Goal: Check status: Check status

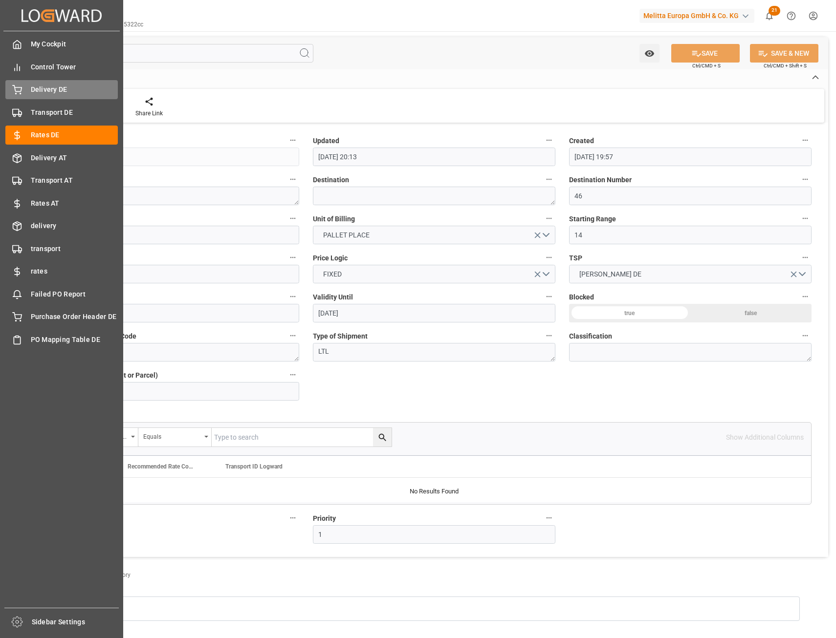
click at [56, 91] on span "Delivery DE" at bounding box center [74, 90] width 87 height 10
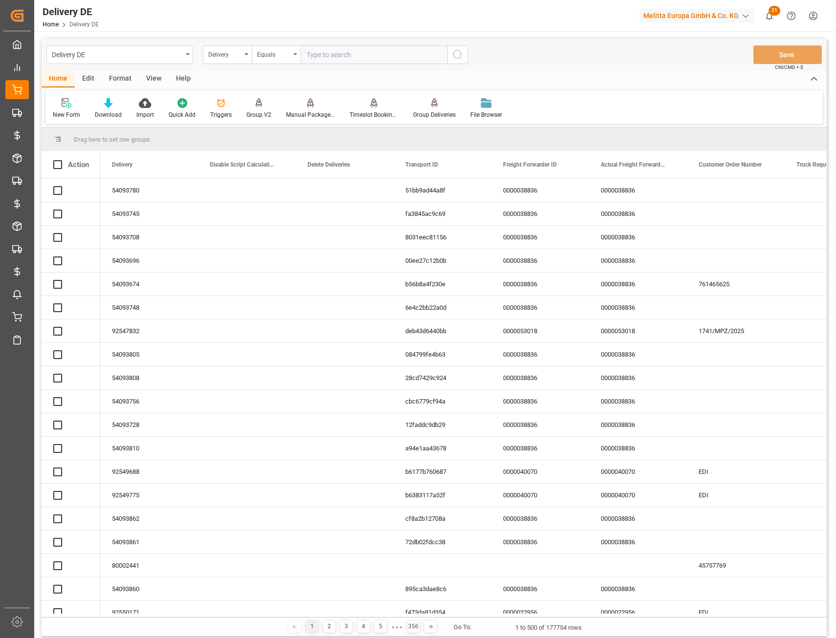
click at [333, 62] on input "text" at bounding box center [374, 54] width 147 height 19
paste input "80002241"
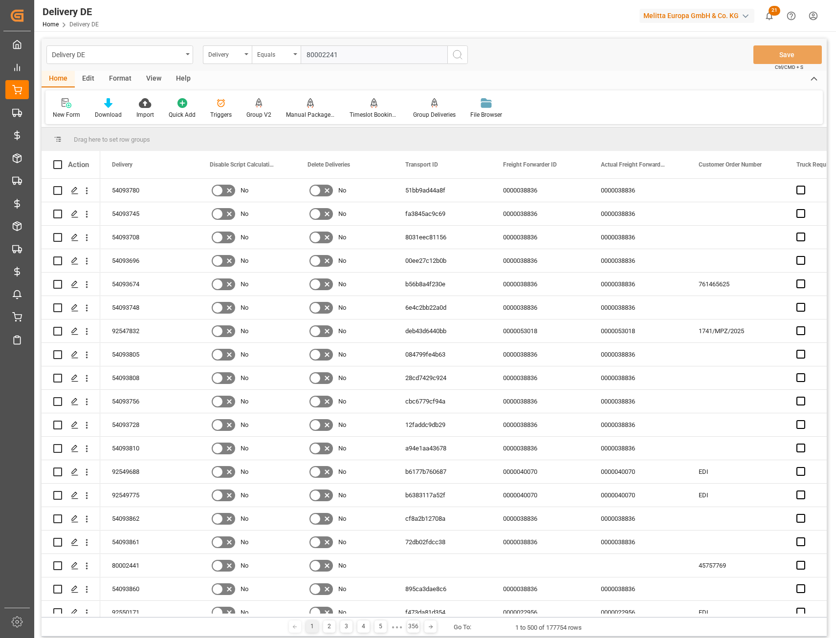
type input "80002241"
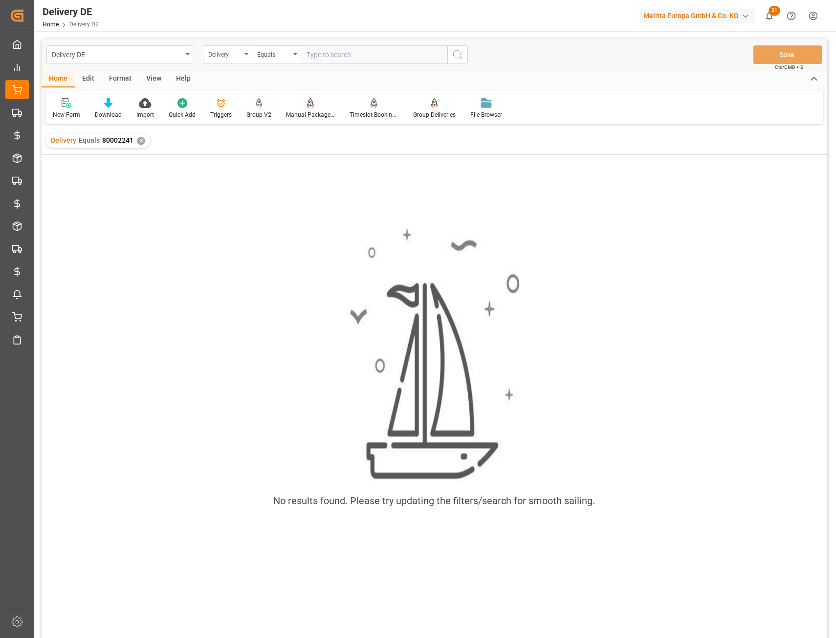
click at [225, 59] on div "Delivery" at bounding box center [224, 53] width 33 height 11
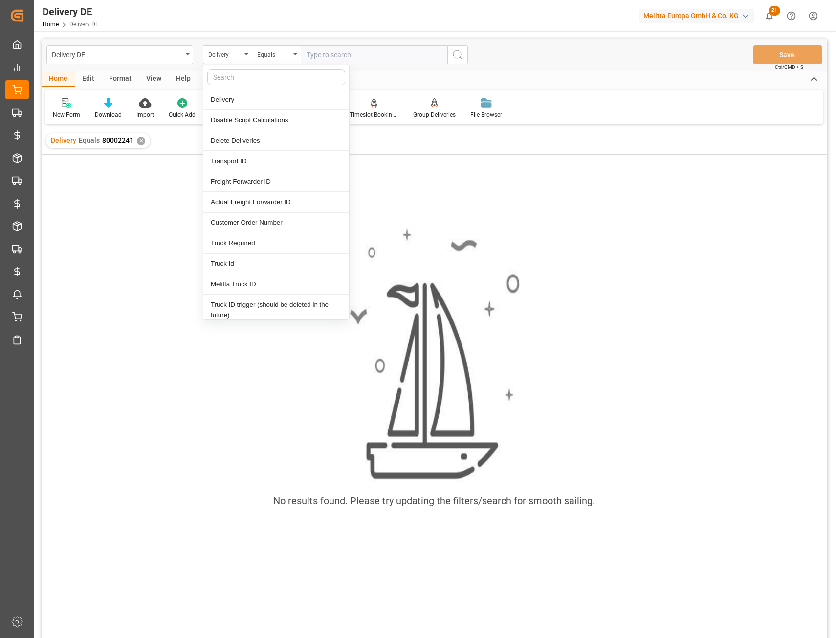
click at [234, 78] on input "text" at bounding box center [276, 77] width 138 height 16
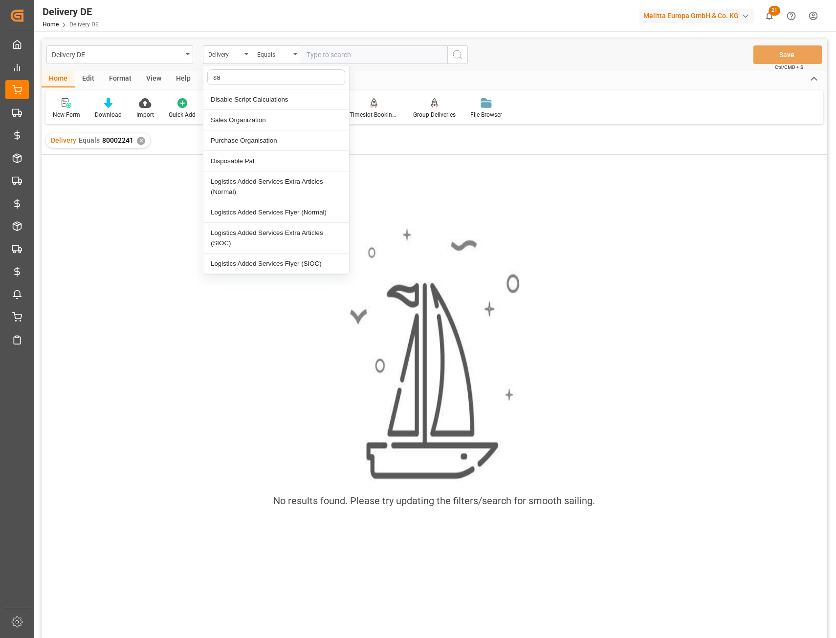
type input "sal"
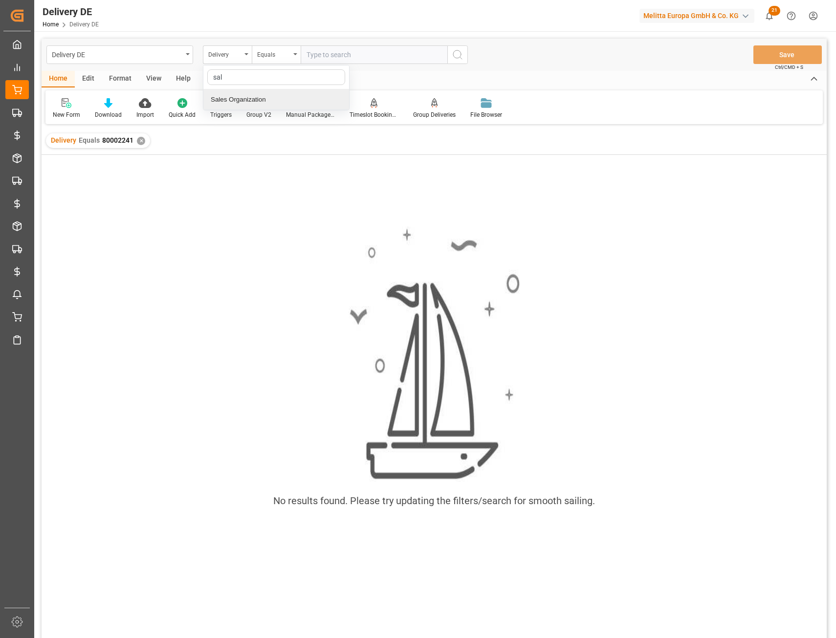
click at [242, 97] on div "Sales Organization" at bounding box center [276, 99] width 146 height 21
click at [324, 53] on input "text" at bounding box center [374, 54] width 147 height 19
type input "3000"
click at [140, 143] on div "✕" at bounding box center [141, 141] width 8 height 8
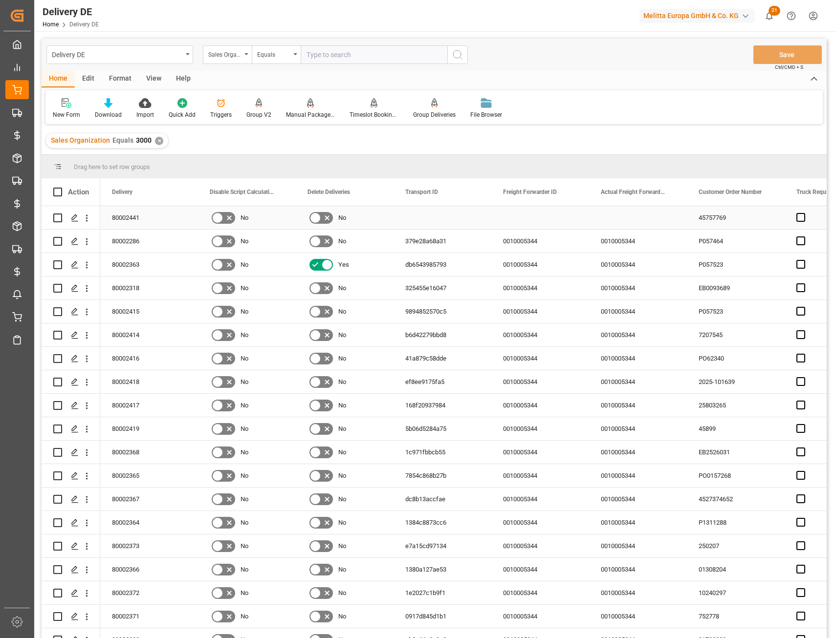
click at [149, 220] on div "80002441" at bounding box center [149, 217] width 98 height 23
click at [73, 217] on polygon "Press SPACE to select this row." at bounding box center [74, 217] width 5 height 5
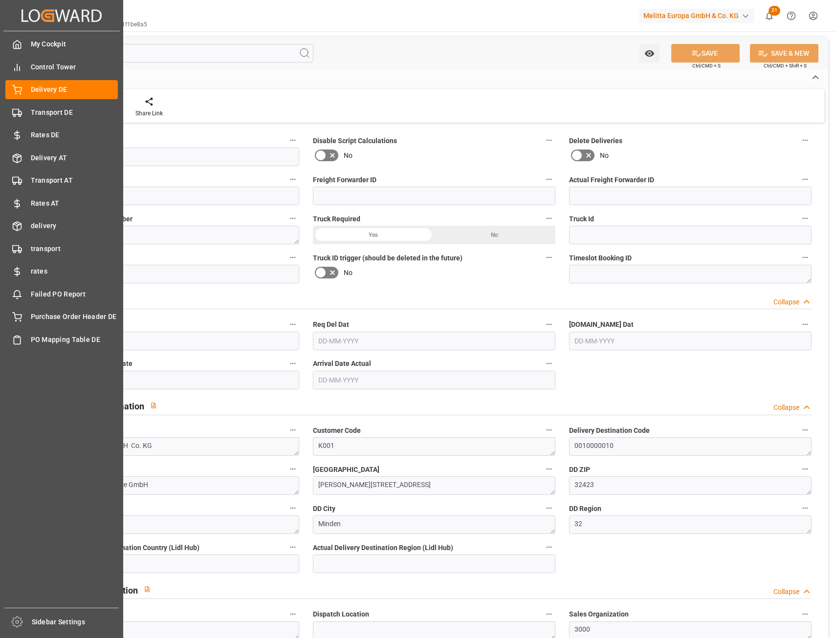
type input "0"
type input "20"
type input "4121.979"
type input "5448.2"
type input "16398.127"
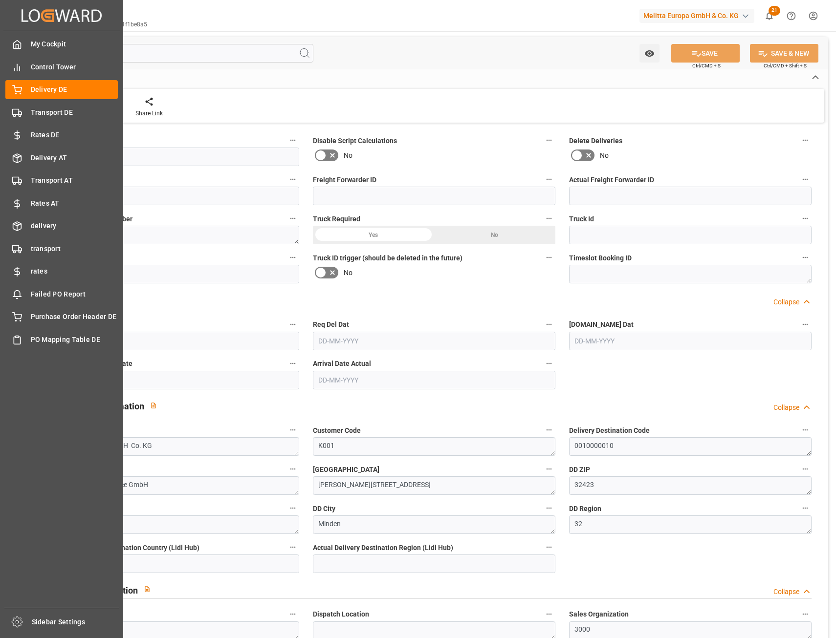
type input "19-08-2025"
type input "[DATE]"
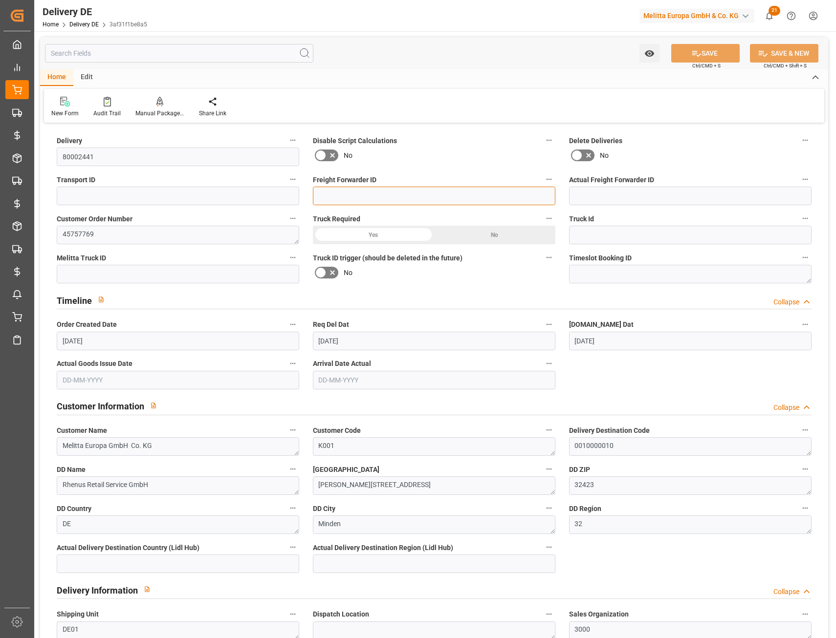
click at [426, 194] on input at bounding box center [434, 196] width 242 height 19
paste input "0010007806"
type input "0010007806"
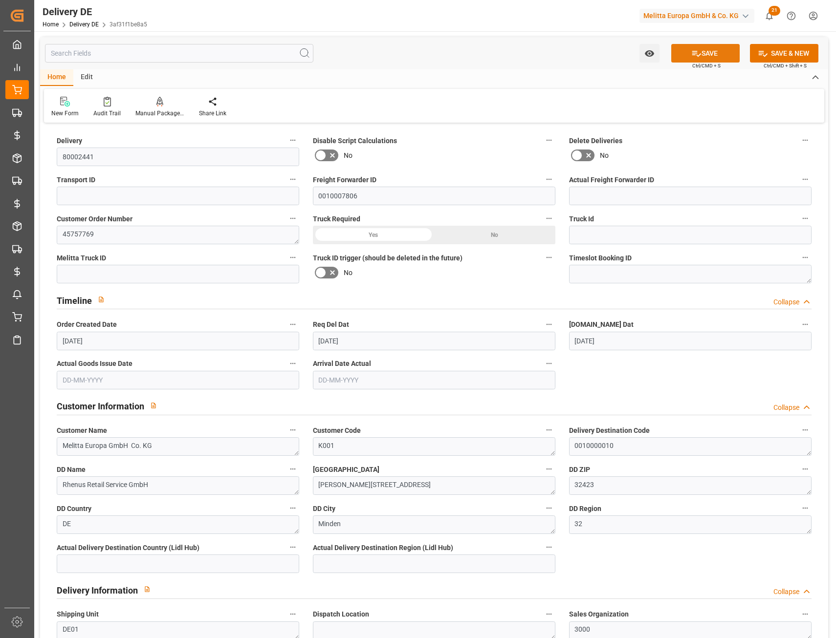
click at [694, 59] on button "SAVE" at bounding box center [705, 53] width 68 height 19
click at [164, 106] on div at bounding box center [159, 101] width 49 height 10
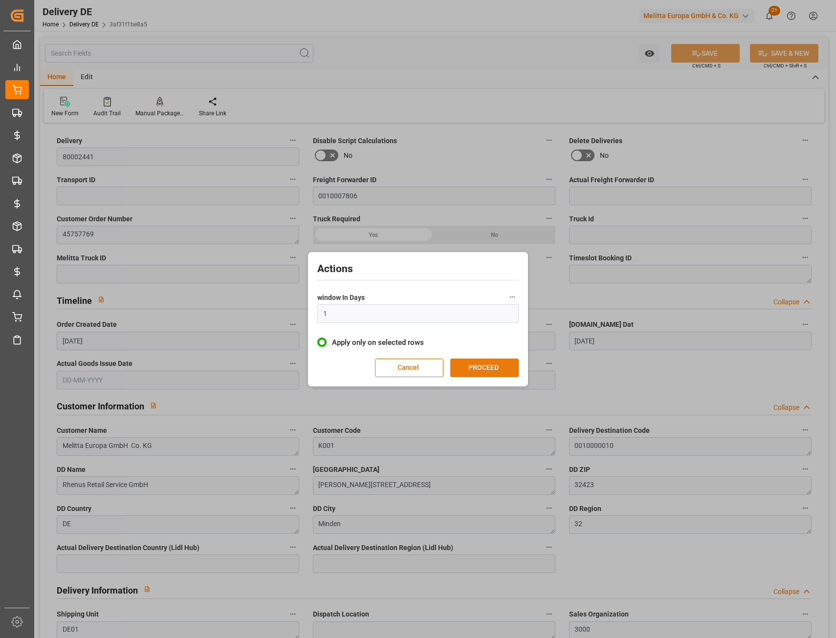
click at [478, 364] on button "PROCEED" at bounding box center [484, 368] width 68 height 19
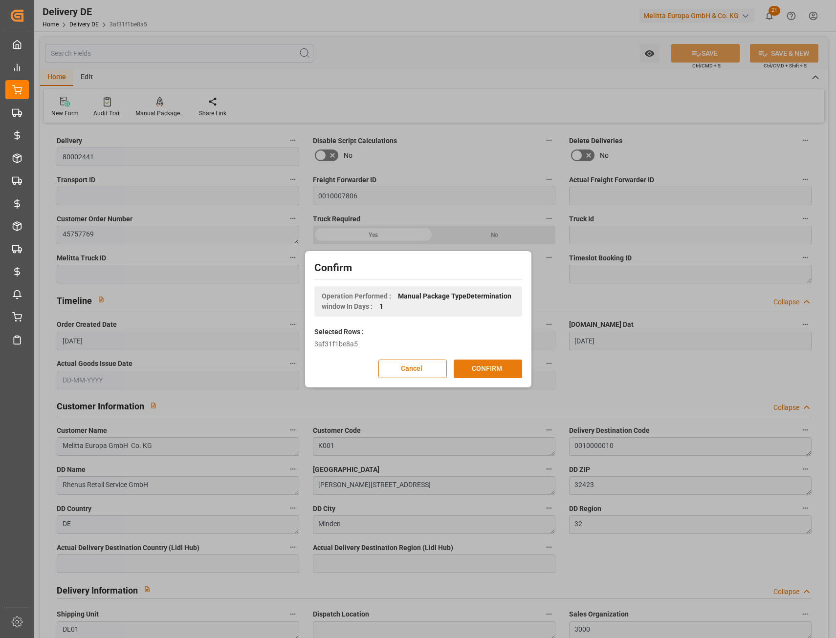
click at [491, 372] on button "CONFIRM" at bounding box center [487, 369] width 68 height 19
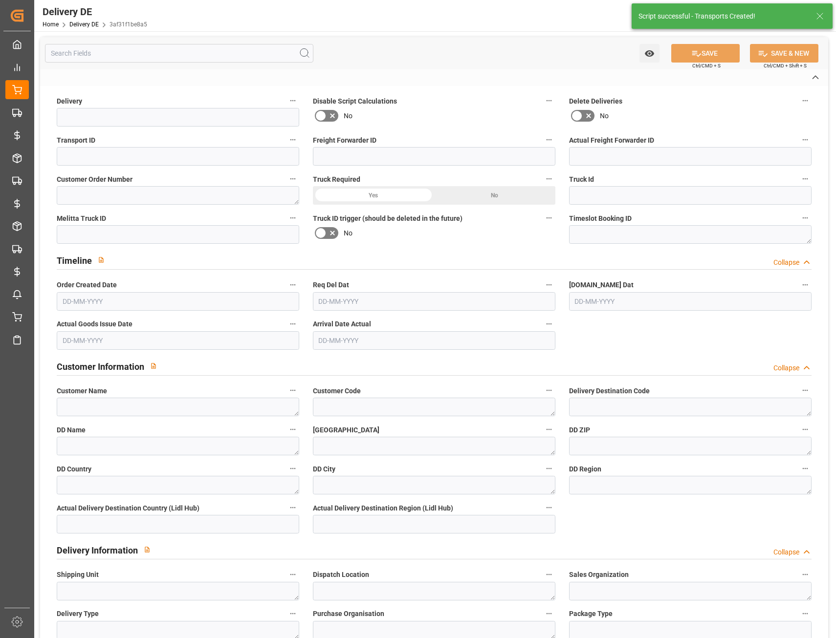
type input "80002441"
type input "35ac46e7cbfb"
type input "0010007806"
type input "0000057541"
type textarea "45757769"
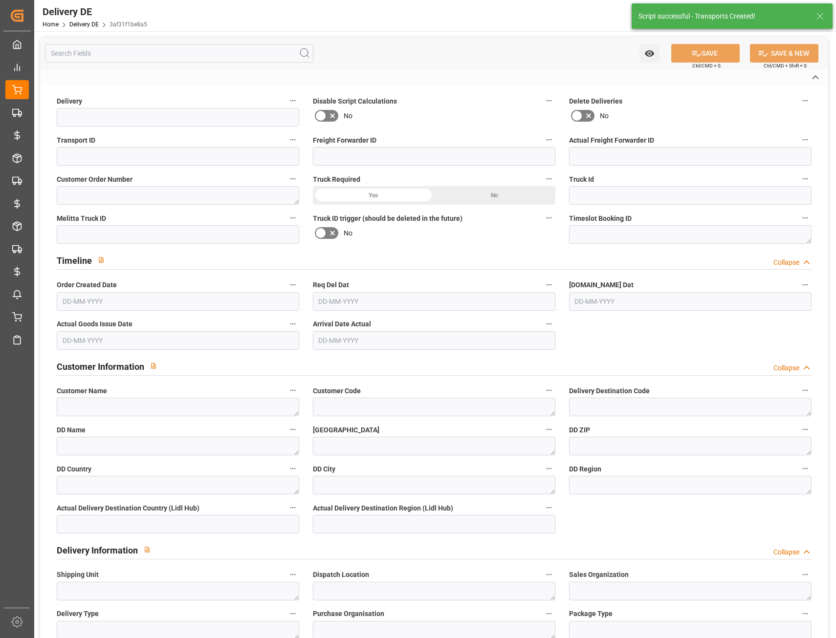
type textarea "Melitta Europa GmbH Co. KG"
type textarea "K001"
type textarea "0010000010"
type textarea "Rhenus Retail Service GmbH"
type textarea "[PERSON_NAME][STREET_ADDRESS]"
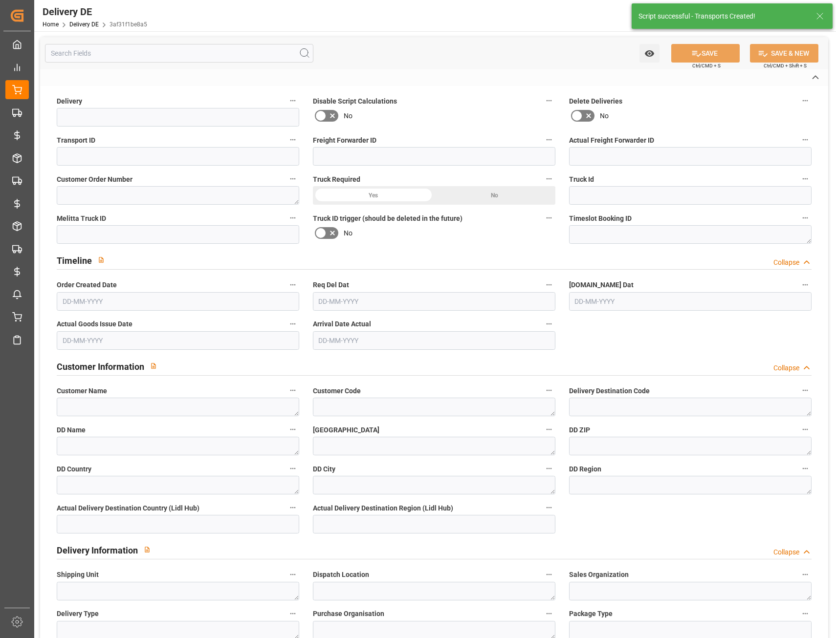
type textarea "32423"
type textarea "DE"
type textarea "Minden"
type textarea "32"
type textarea "DE01"
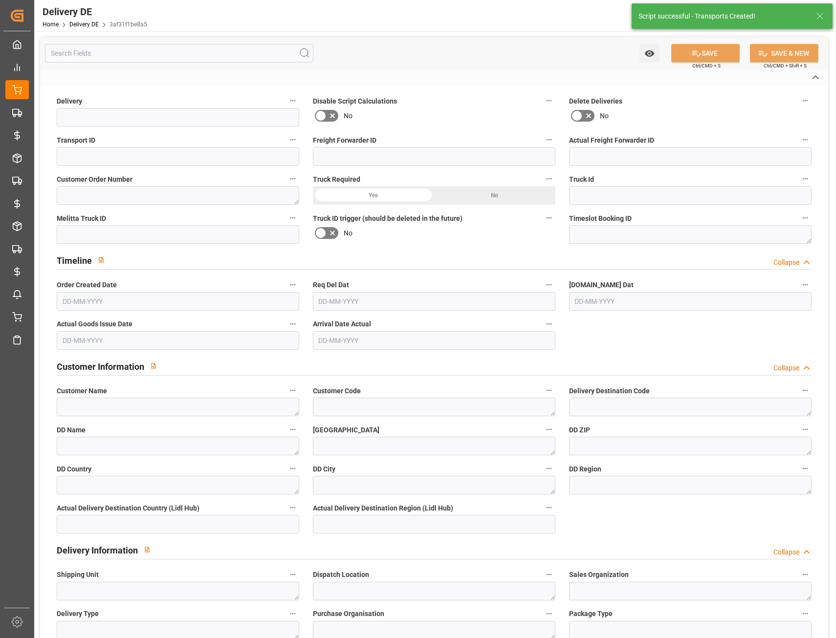
type textarea "3000"
type textarea "LF"
type input "Pallet"
type textarea "R00002"
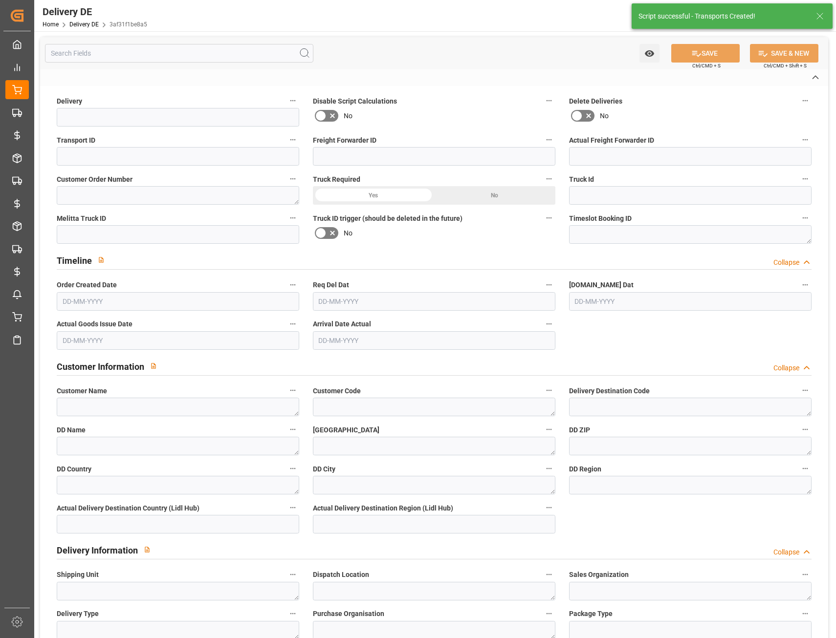
type input "R00002"
type input "DAP"
type input "01"
type input "PGIC"
type textarea "Kommissionierung im Karton erlaubt"
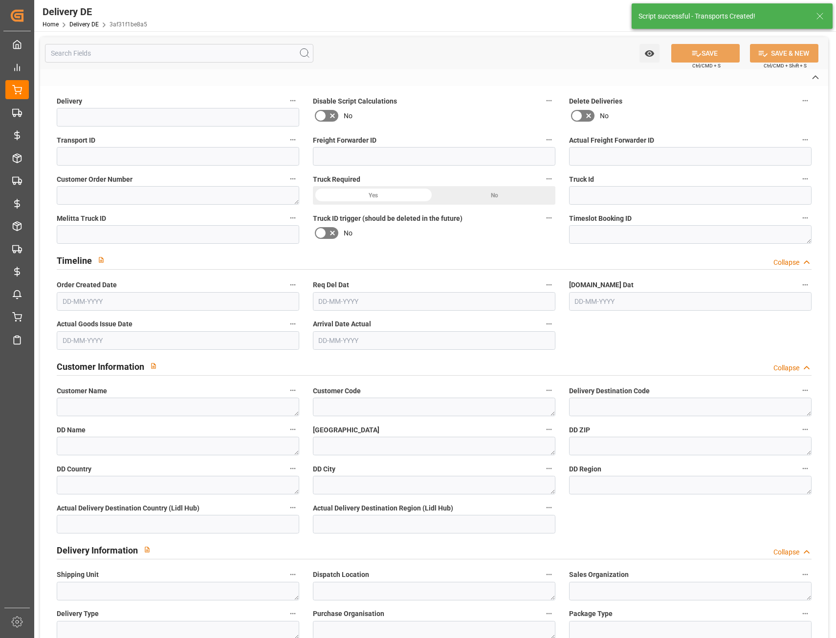
type input "EPQC"
type textarea "VP=EUB,Kommi=EUC"
type input "NOPS"
type textarea "Paletten nicht stapeln"
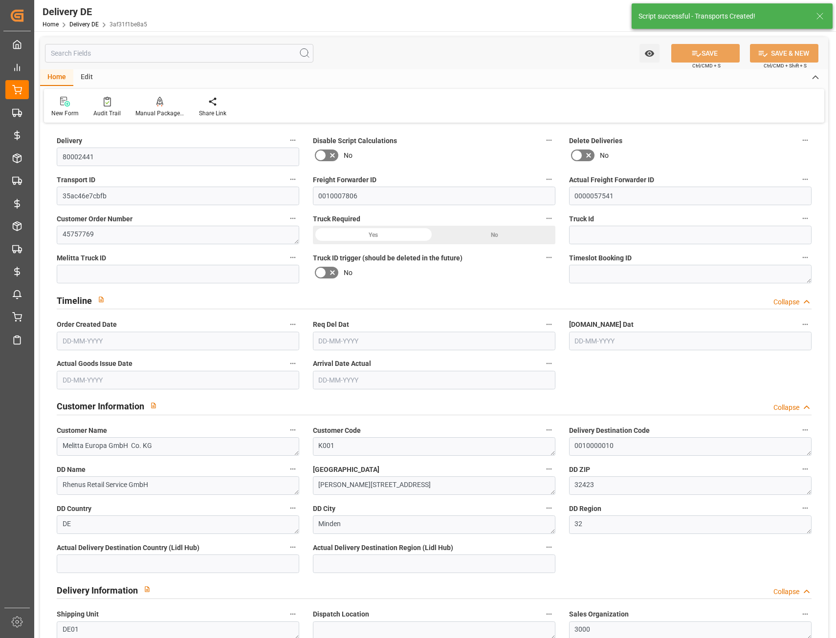
type input "0"
type input "20"
type input "4121.979"
type input "5448.2"
type input "16398.127"
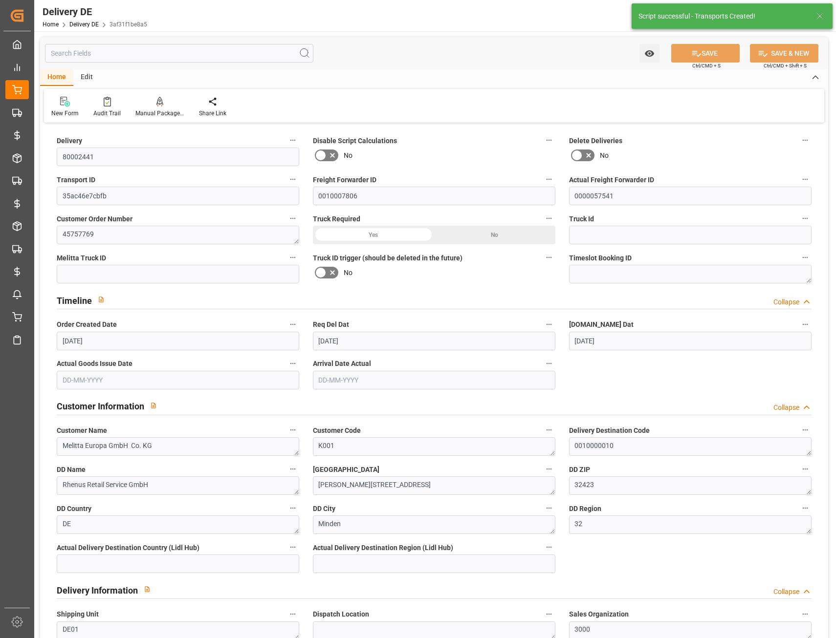
type input "19-08-2025"
type input "[DATE]"
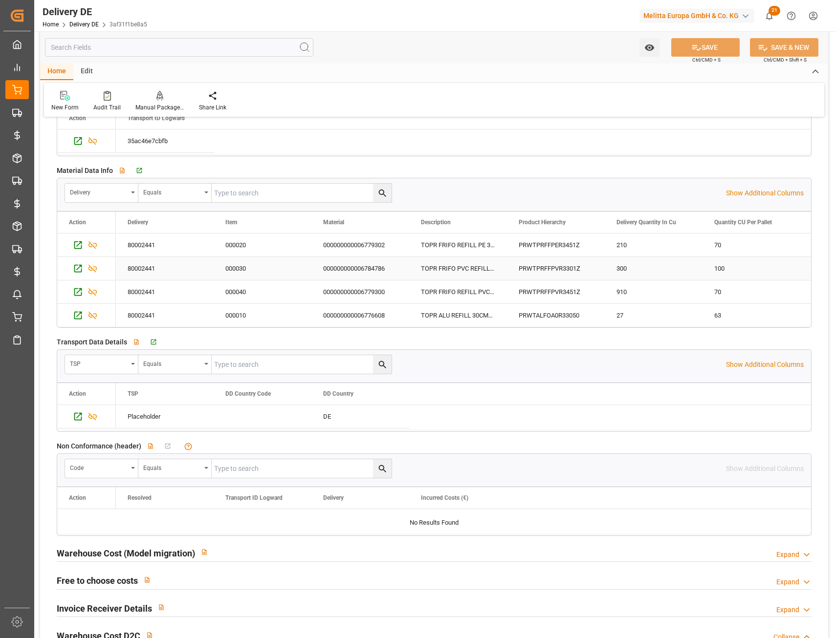
scroll to position [1612, 0]
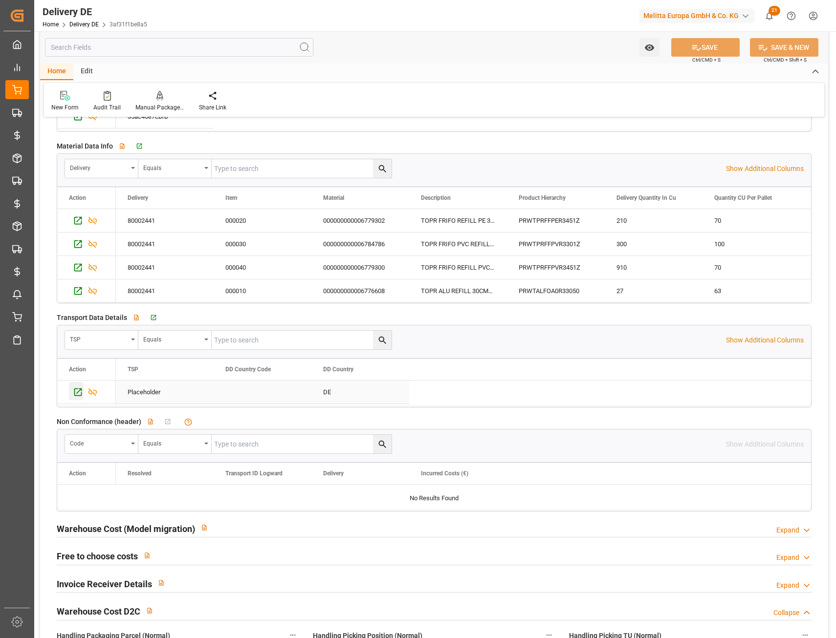
click at [75, 392] on icon "Press SPACE to select this row." at bounding box center [78, 392] width 8 height 8
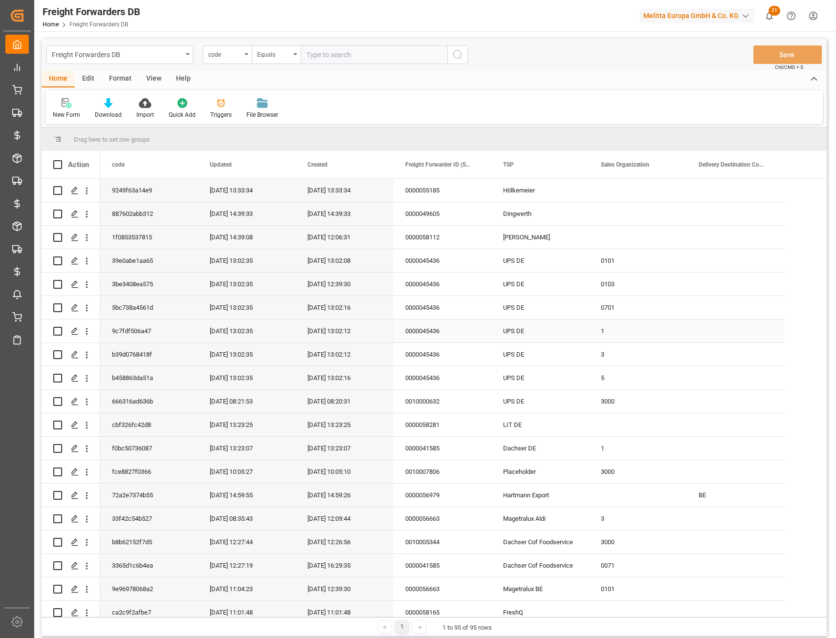
scroll to position [3, 0]
drag, startPoint x: 518, startPoint y: 166, endPoint x: 526, endPoint y: 160, distance: 9.4
click at [526, 160] on div "TSP" at bounding box center [535, 164] width 65 height 27
drag, startPoint x: 519, startPoint y: 163, endPoint x: 519, endPoint y: 140, distance: 23.0
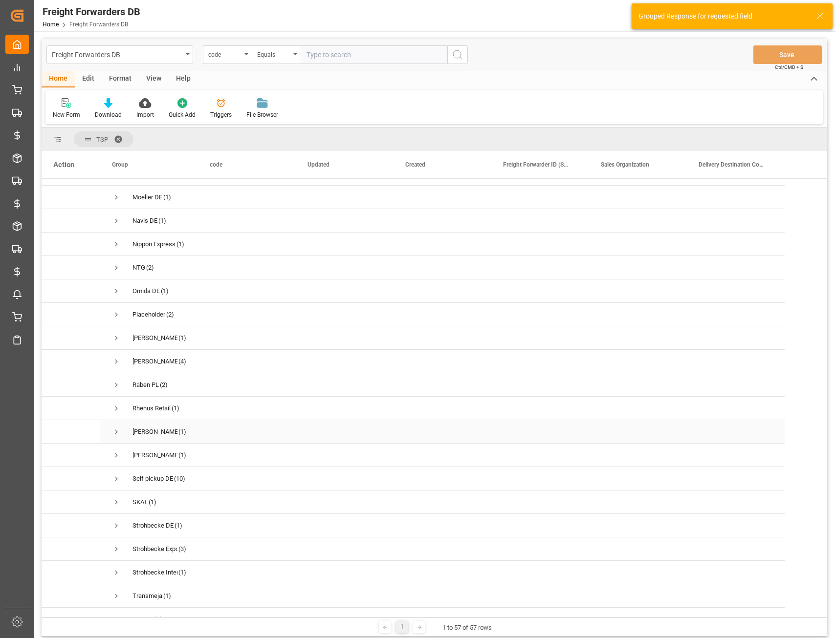
scroll to position [880, 0]
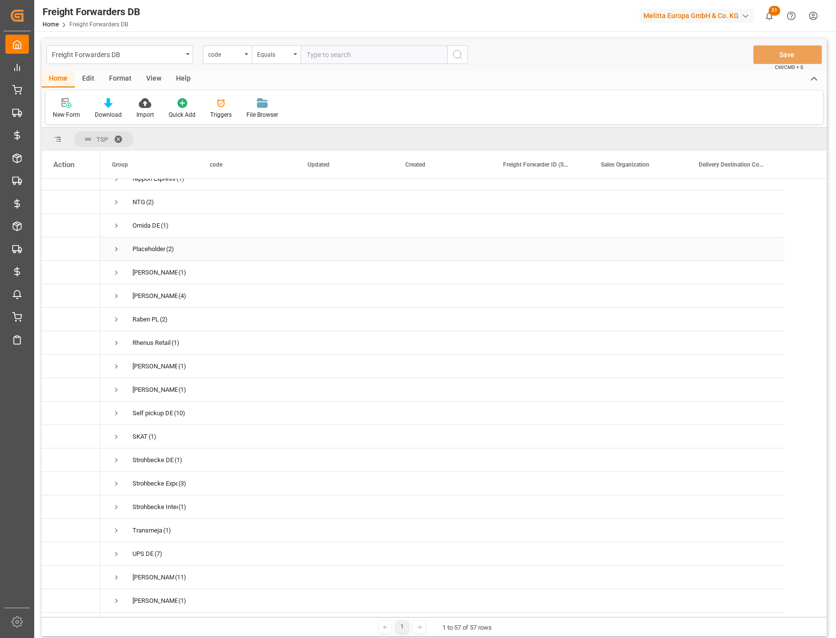
click at [117, 246] on span "Press SPACE to select this row." at bounding box center [116, 249] width 9 height 9
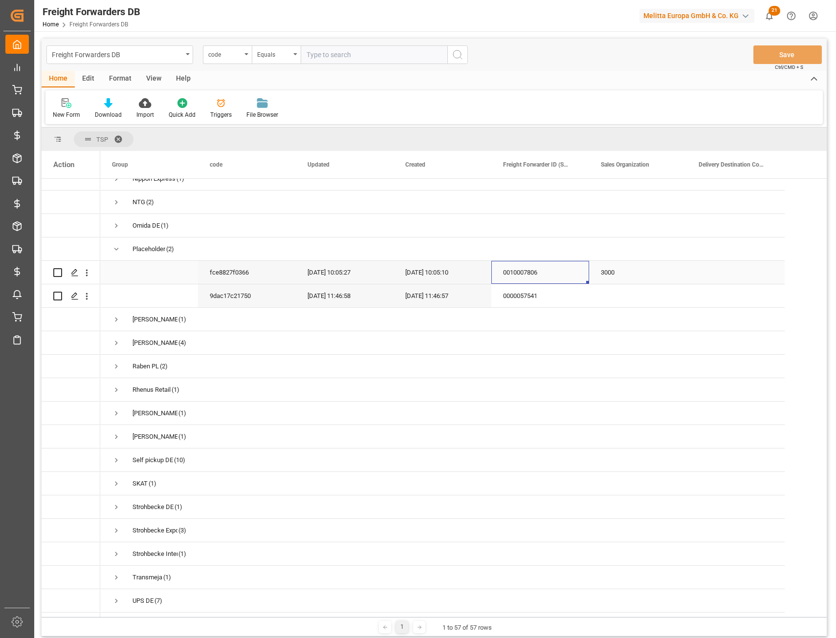
click at [536, 274] on div "0010007806" at bounding box center [540, 272] width 98 height 23
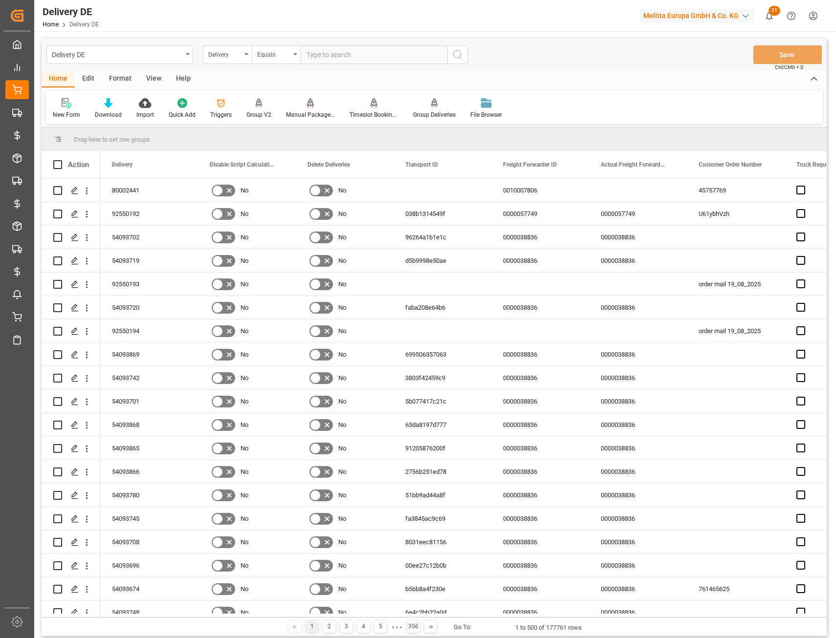
click at [323, 51] on input "text" at bounding box center [374, 54] width 147 height 19
paste input "92550191"
type input "92550191"
click at [456, 57] on icon "search button" at bounding box center [457, 55] width 12 height 12
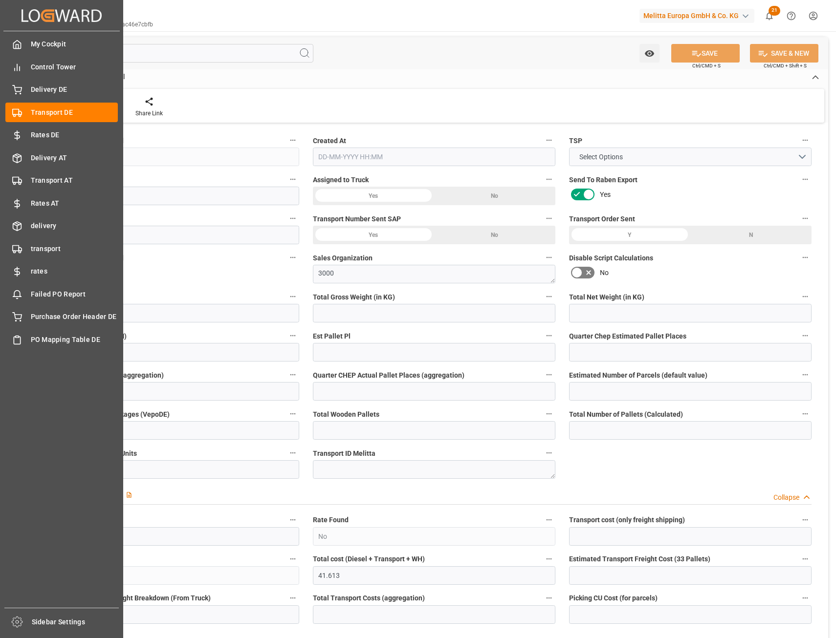
type input "5448.2"
type input "4947.69"
type input "4121.979"
type input "16398.127"
type input "20"
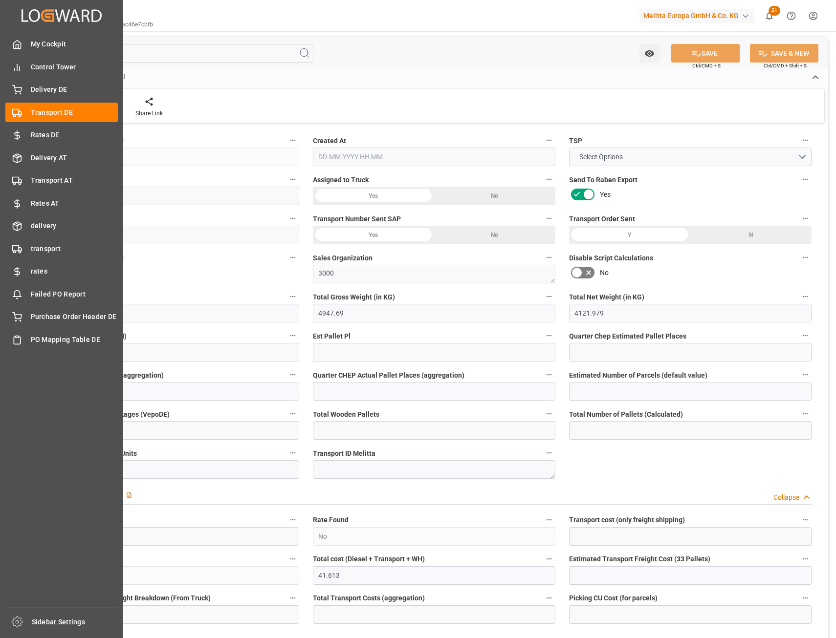
type input "0"
type input "1"
type input "0"
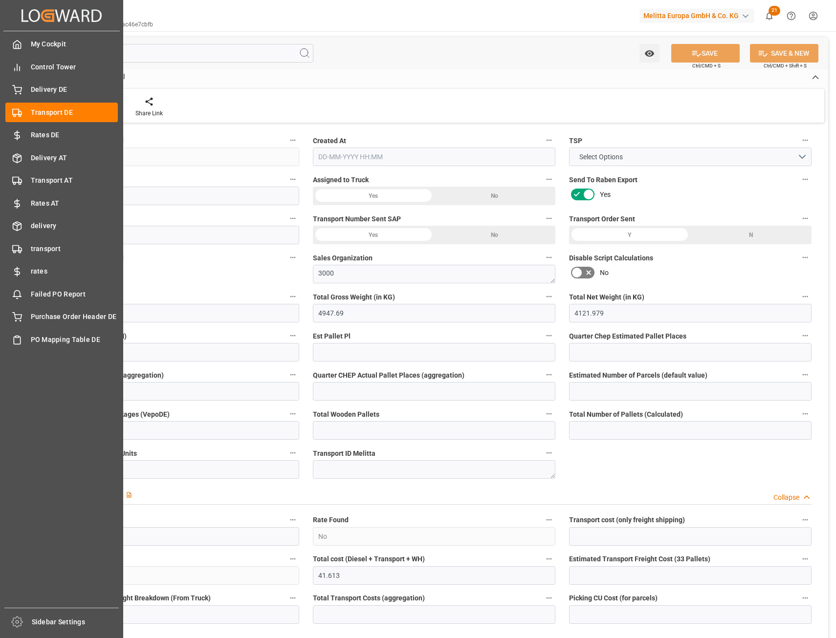
type input "20"
type input "19"
type input "27"
type input "0"
type input "41.613"
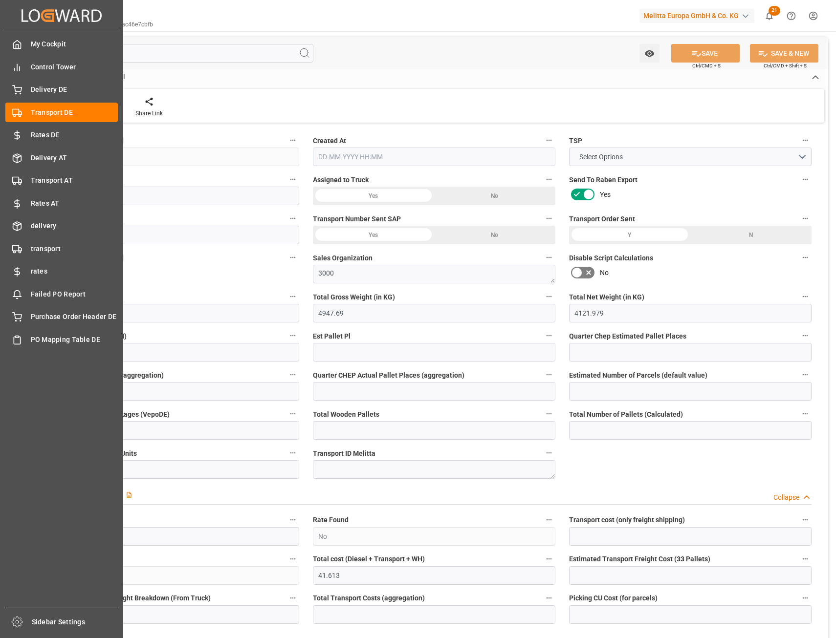
type input "0"
type input "32"
type input "0"
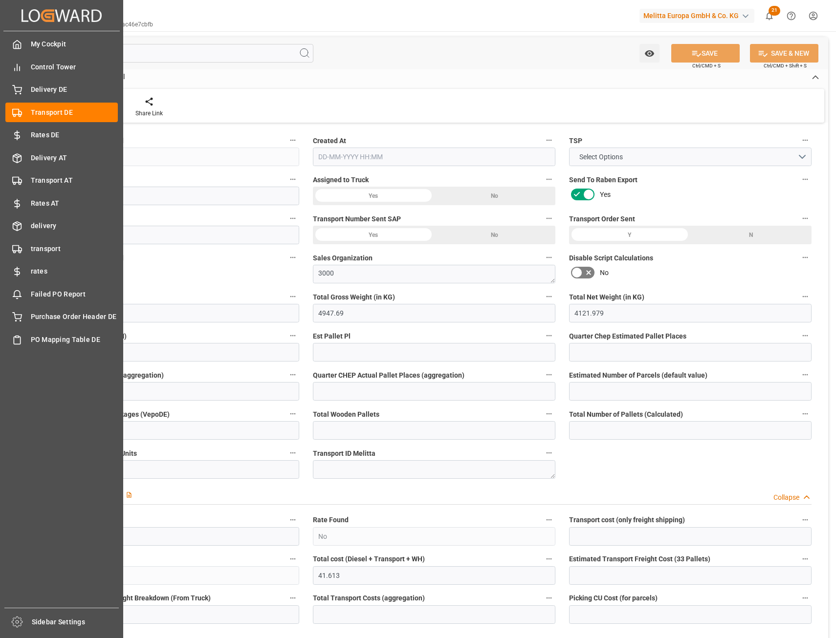
type input "0"
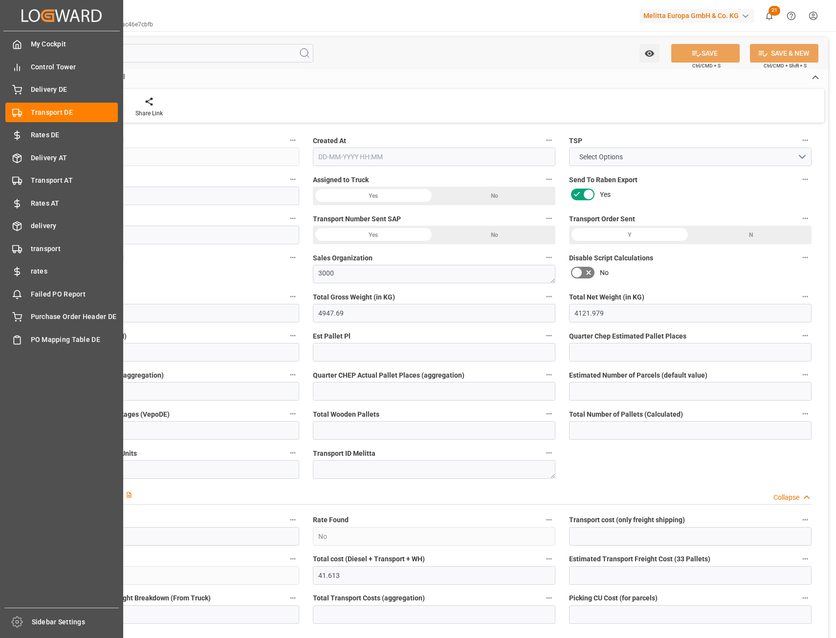
type input "0"
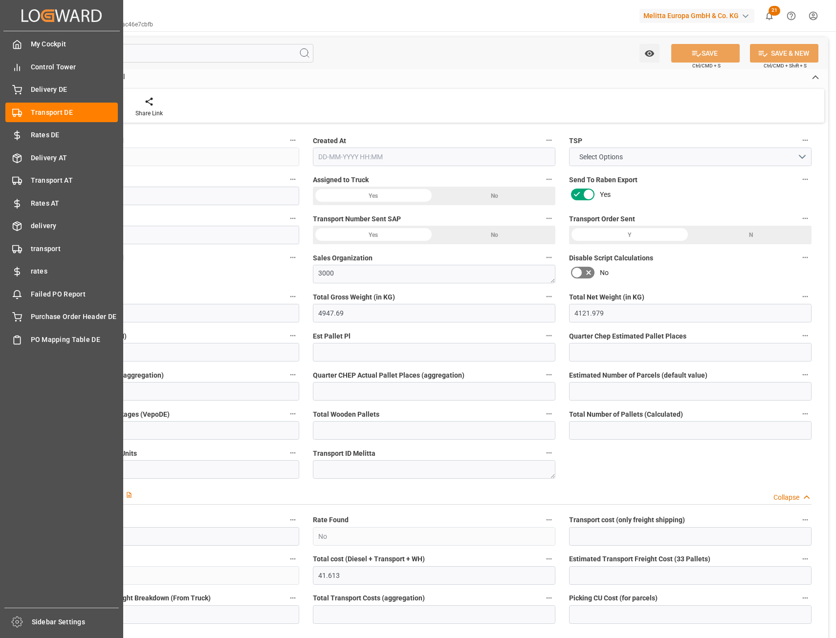
type input "0"
type input "4947.69"
type input "4710.8598"
type input "21"
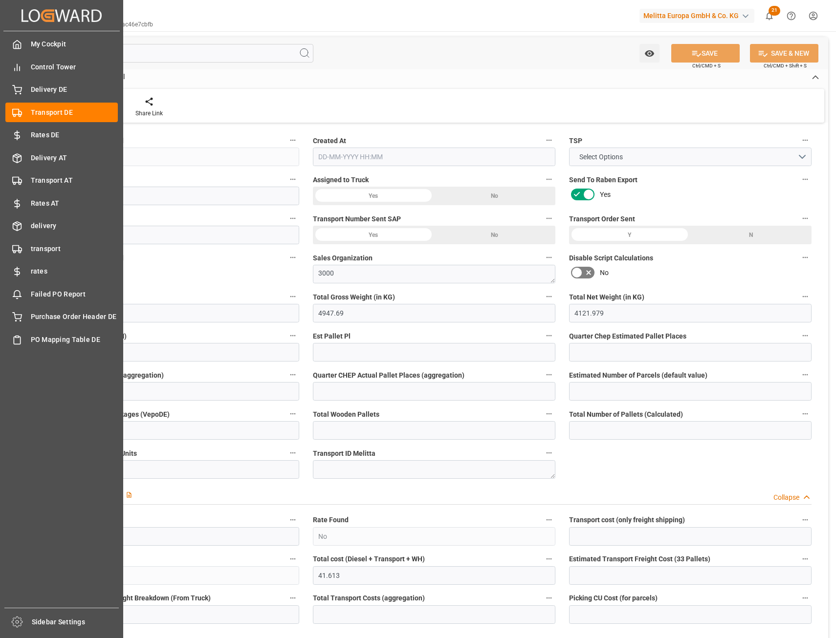
type input "35"
type input "0"
type input "19"
type input "0"
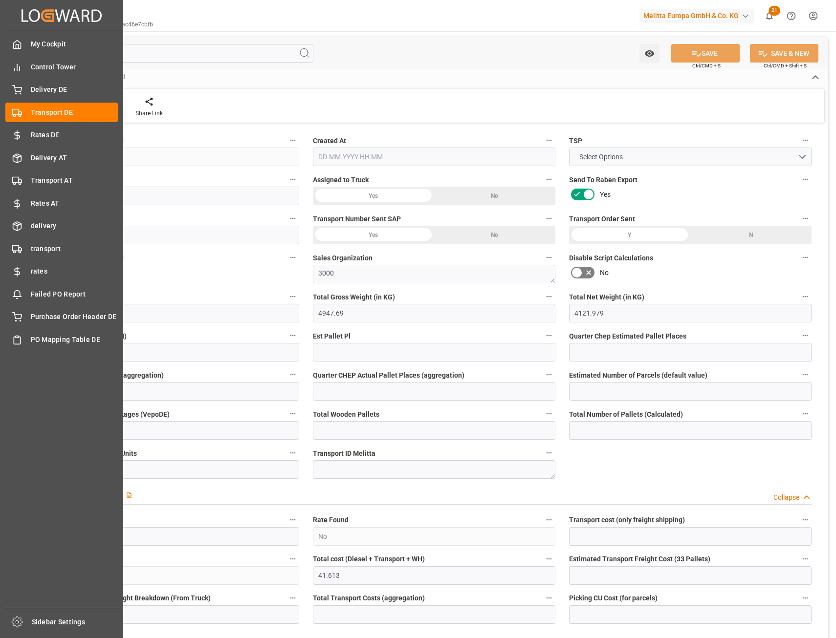
type input "0"
type input "1"
type input "0"
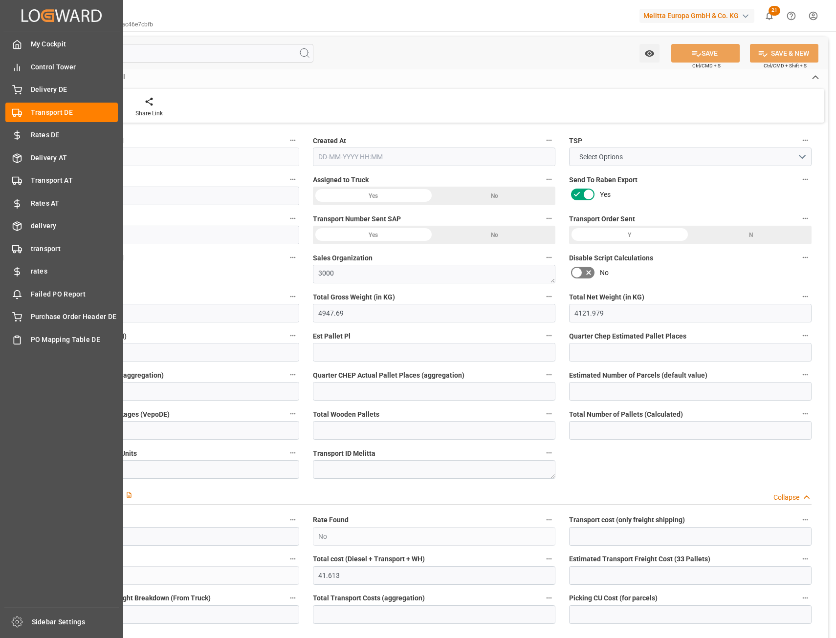
type input "1447"
type input "41.613"
type input "0"
type input "[DATE] 12:05"
type input "[DATE]"
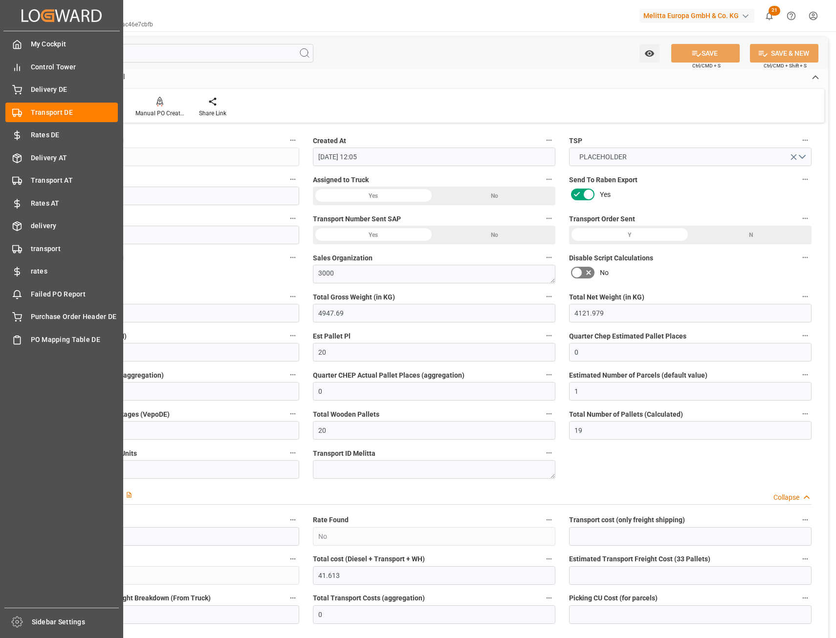
type input "[DATE]"
